Goal: Check status: Check status

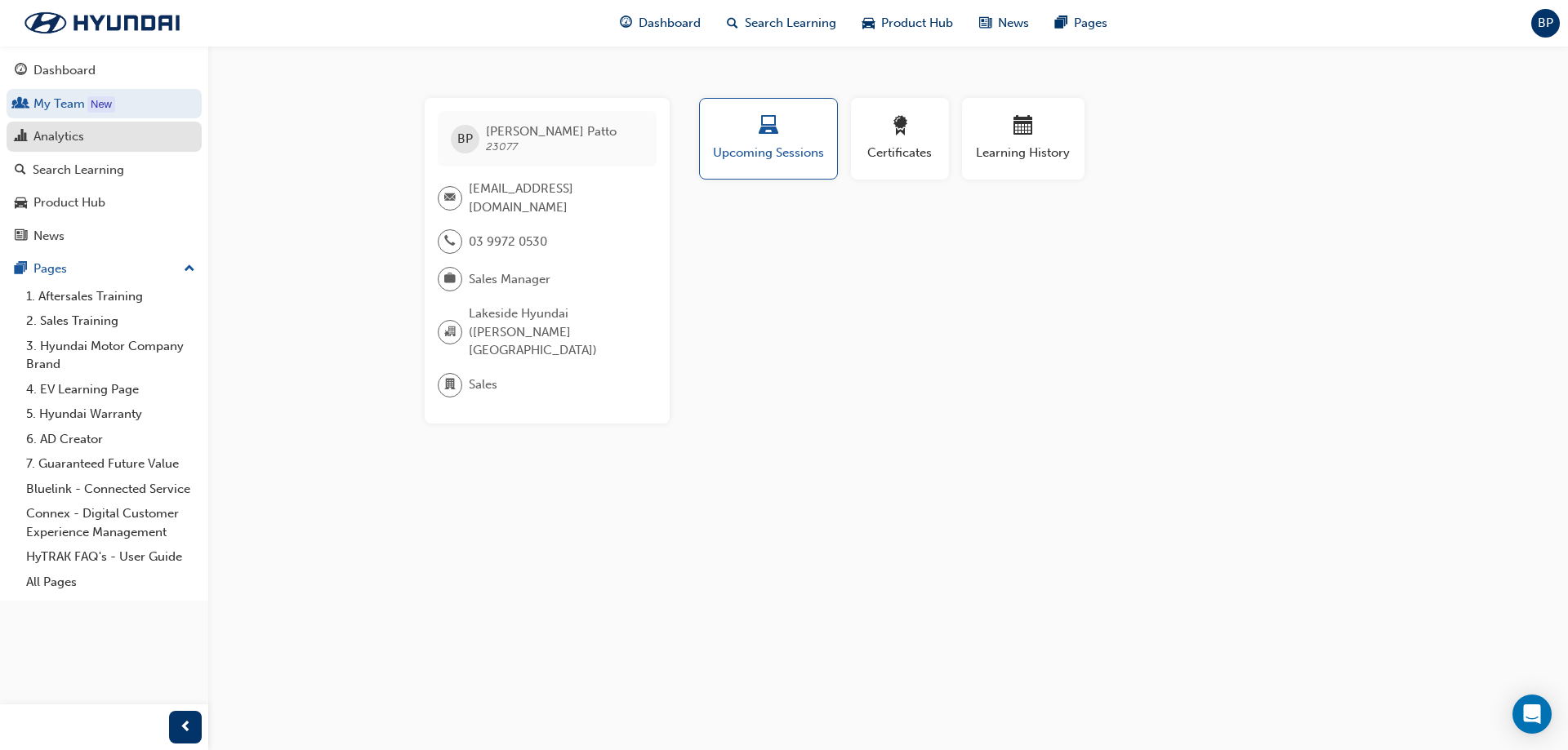
click at [68, 136] on div "Analytics" at bounding box center [59, 137] width 51 height 19
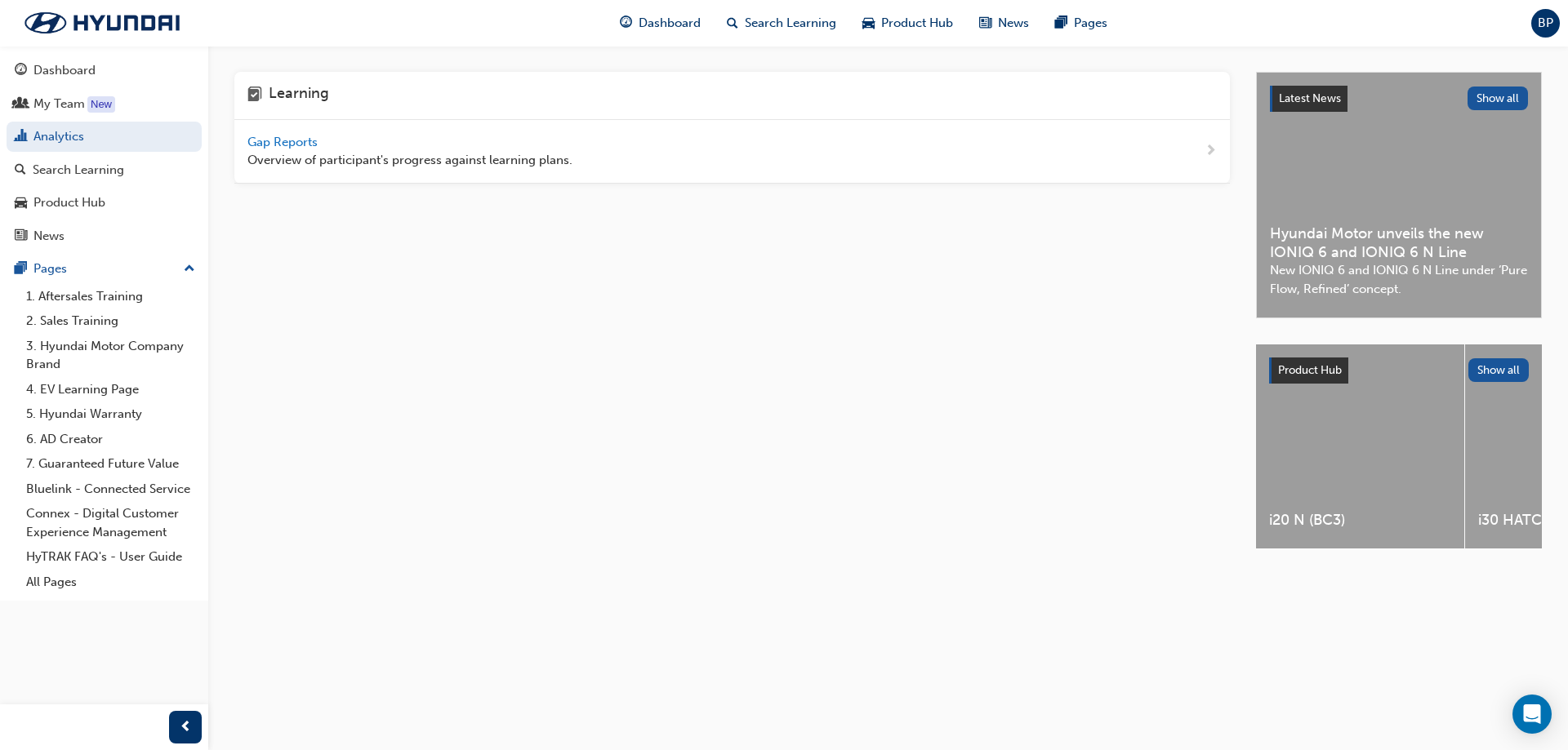
click at [301, 142] on span "Gap Reports" at bounding box center [284, 142] width 73 height 15
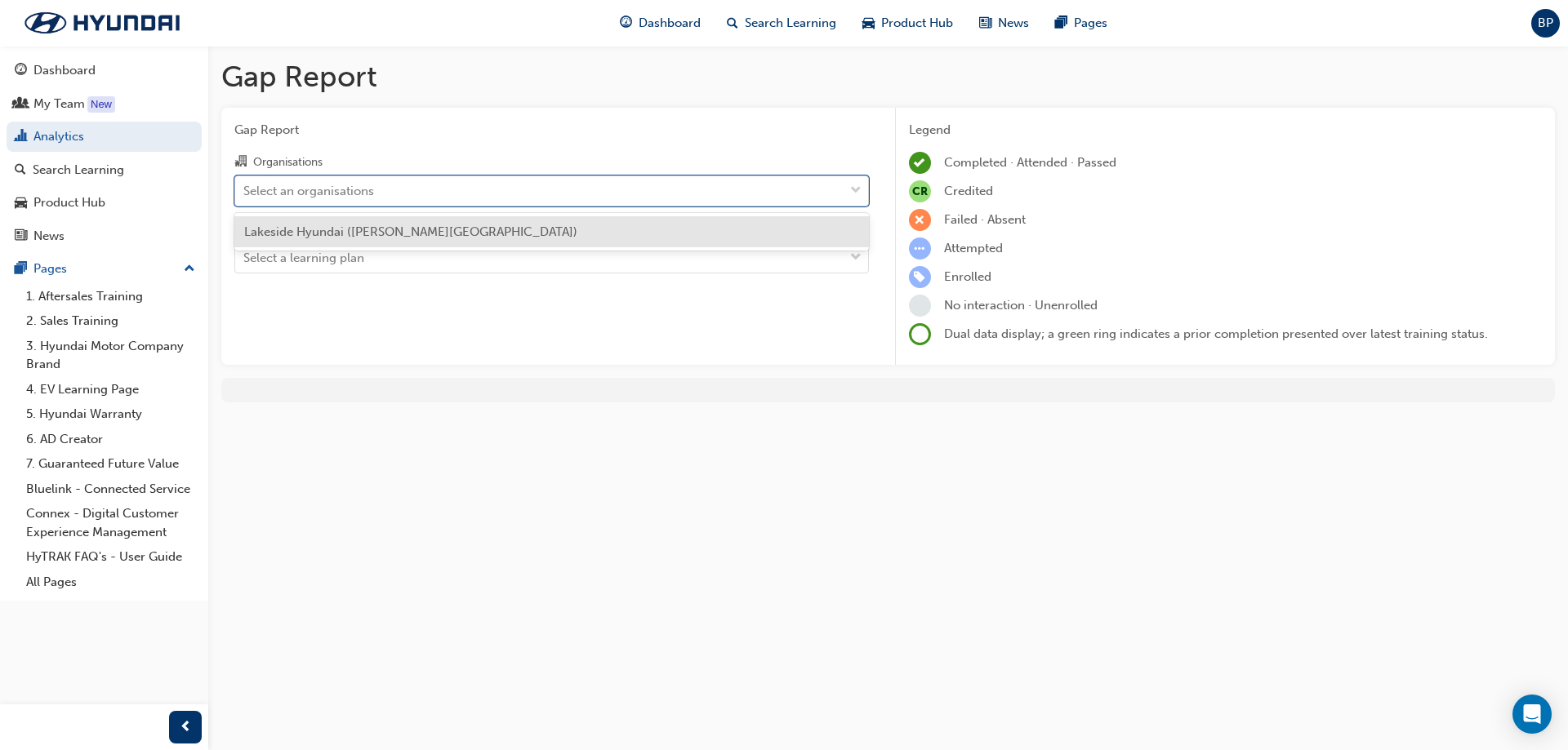
click at [315, 182] on div "Select an organisations" at bounding box center [309, 190] width 130 height 19
click at [245, 183] on input "Organisations option Lakeside Hyundai ([PERSON_NAME][GEOGRAPHIC_DATA]) focused,…" at bounding box center [245, 189] width 2 height 14
click at [325, 238] on span "Lakeside Hyundai ([PERSON_NAME][GEOGRAPHIC_DATA])" at bounding box center [410, 232] width 333 height 15
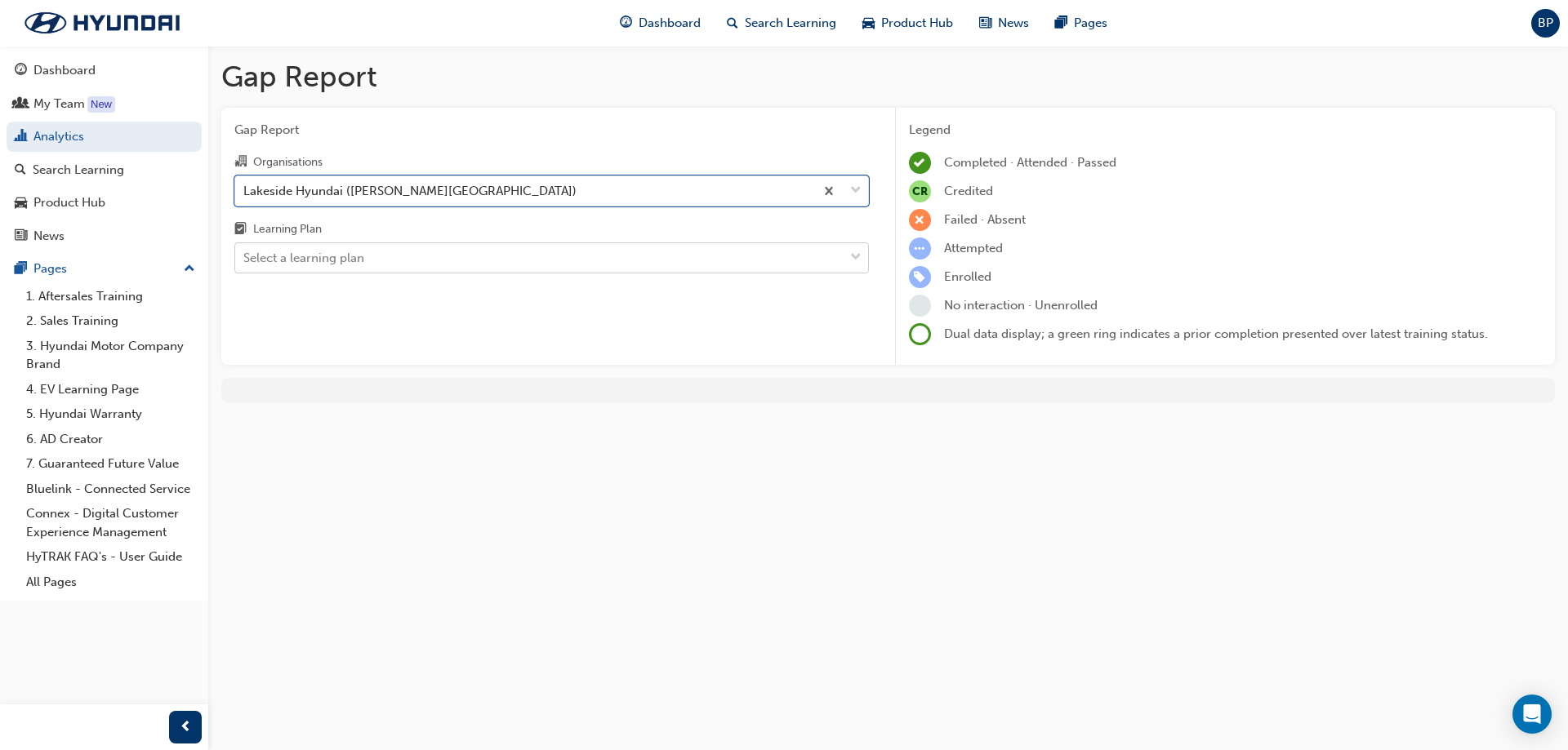
click at [312, 268] on div "Select a learning plan" at bounding box center [539, 258] width 609 height 28
click at [245, 264] on input "Learning Plan Select a learning plan" at bounding box center [245, 257] width 2 height 14
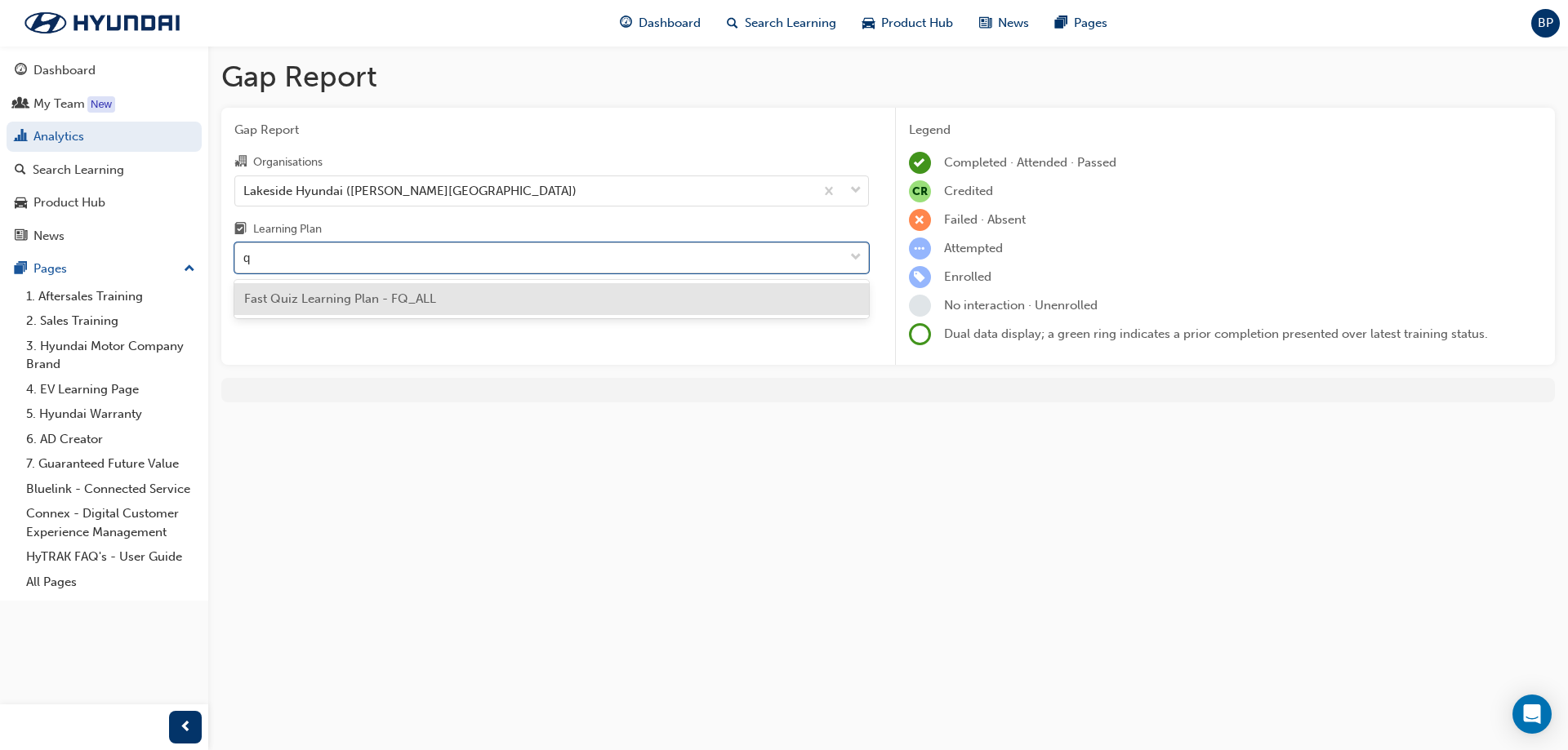
type input "qu"
click at [312, 289] on div "Fast Quiz Learning Plan - FQ_ALL" at bounding box center [551, 299] width 635 height 32
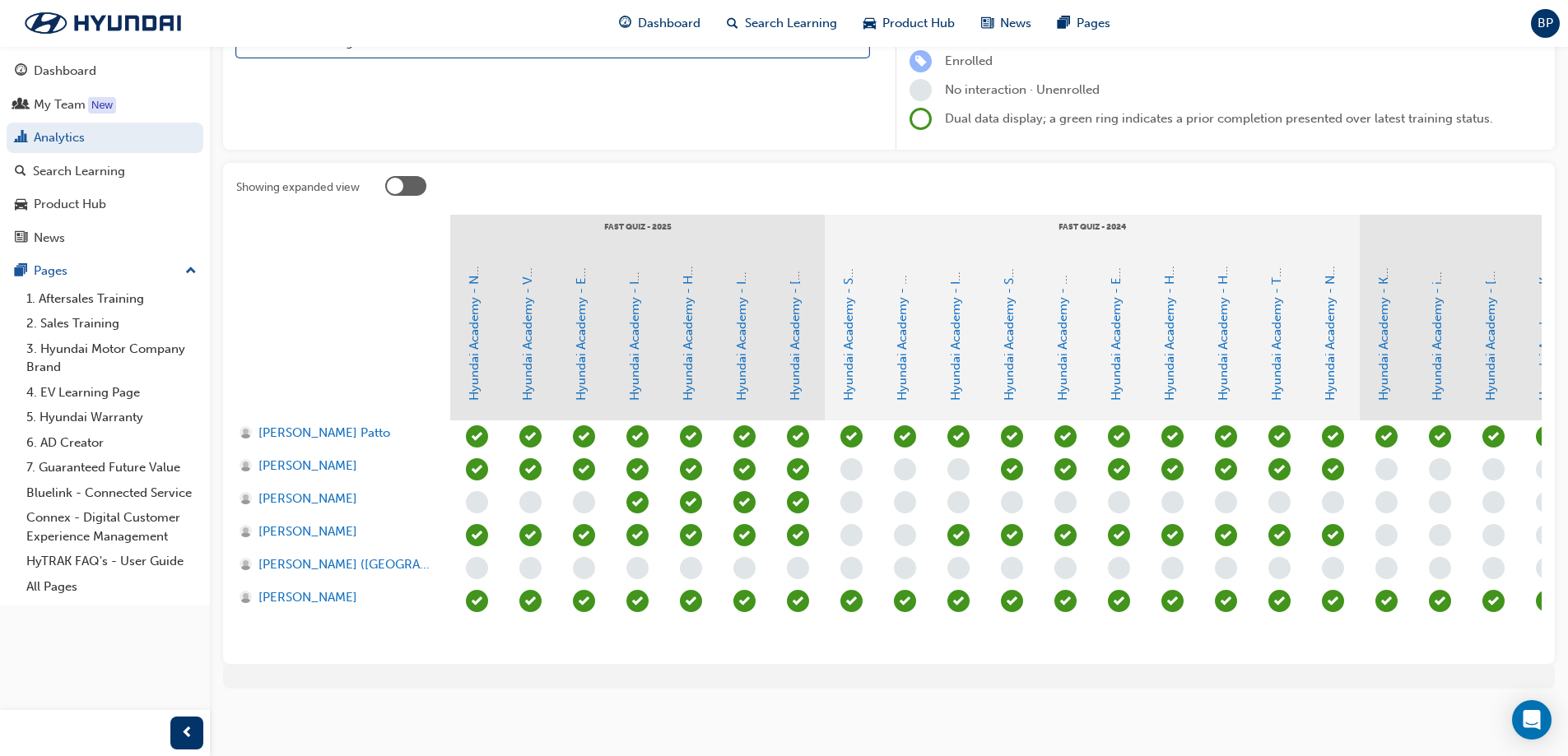
scroll to position [231, 0]
